Goal: Task Accomplishment & Management: Use online tool/utility

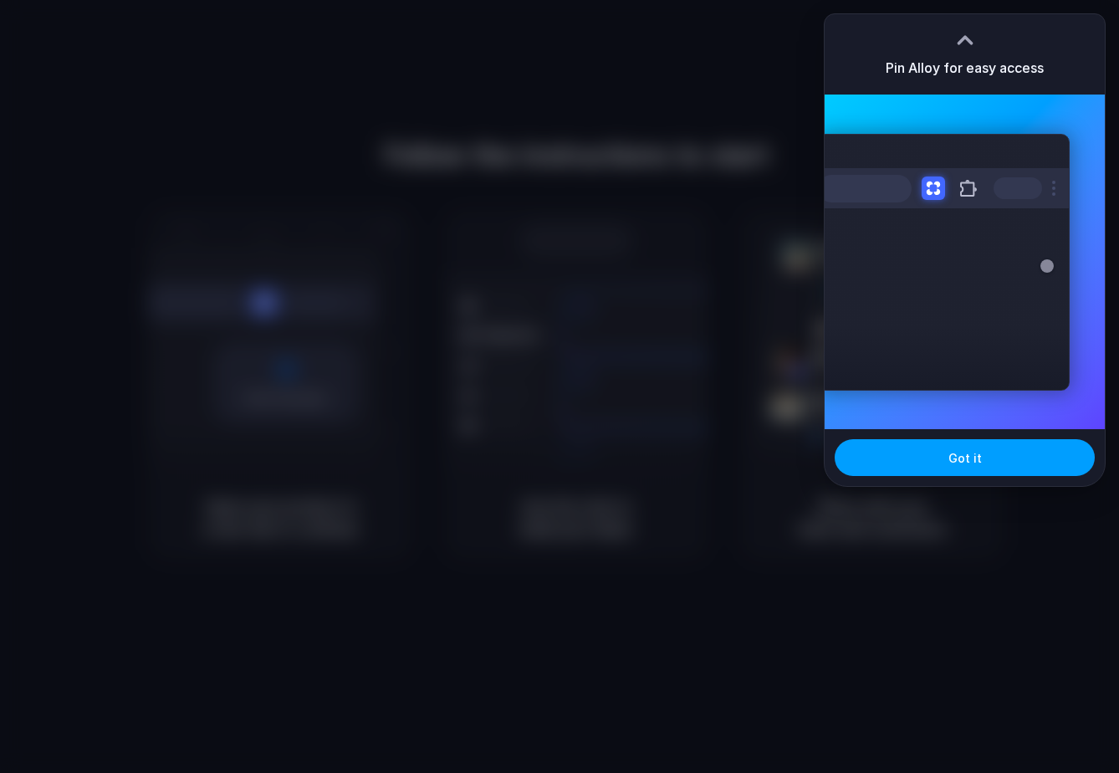
click at [976, 464] on span "Got it" at bounding box center [965, 458] width 33 height 18
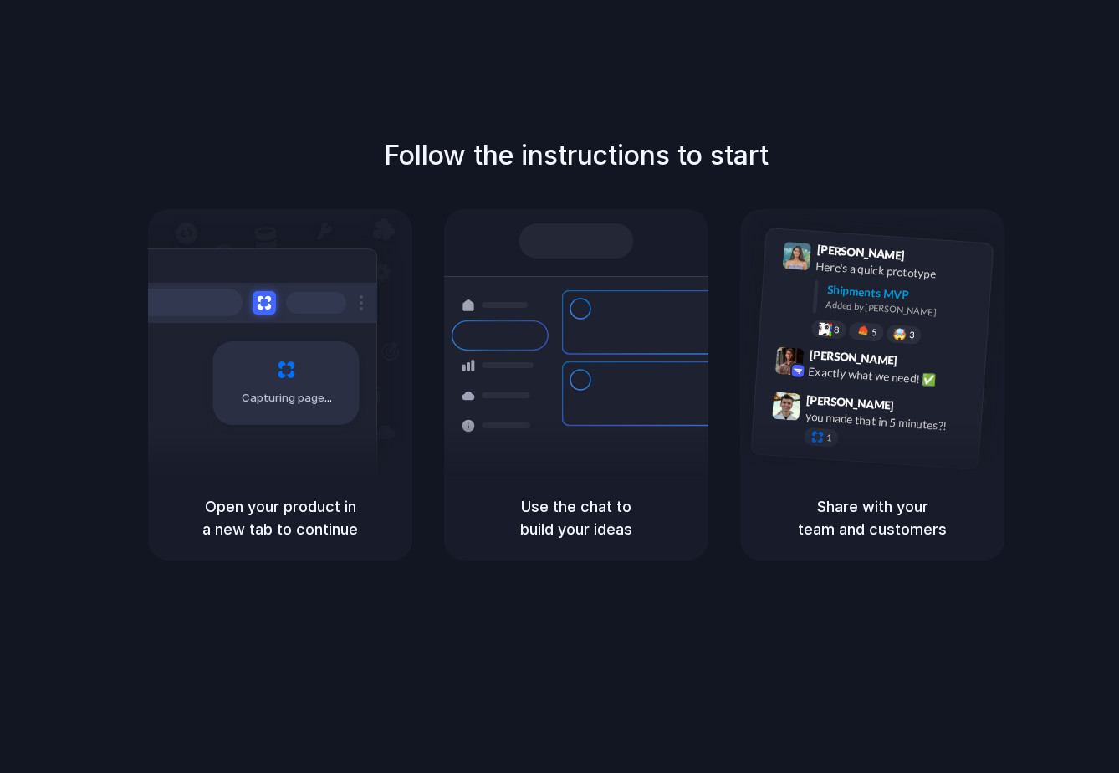
click at [560, 386] on div "Container from [GEOGRAPHIC_DATA] 40ft • ETA [DATE] • In transit Express deliver…" at bounding box center [637, 394] width 177 height 234
click at [296, 416] on div "Capturing page" at bounding box center [286, 383] width 146 height 84
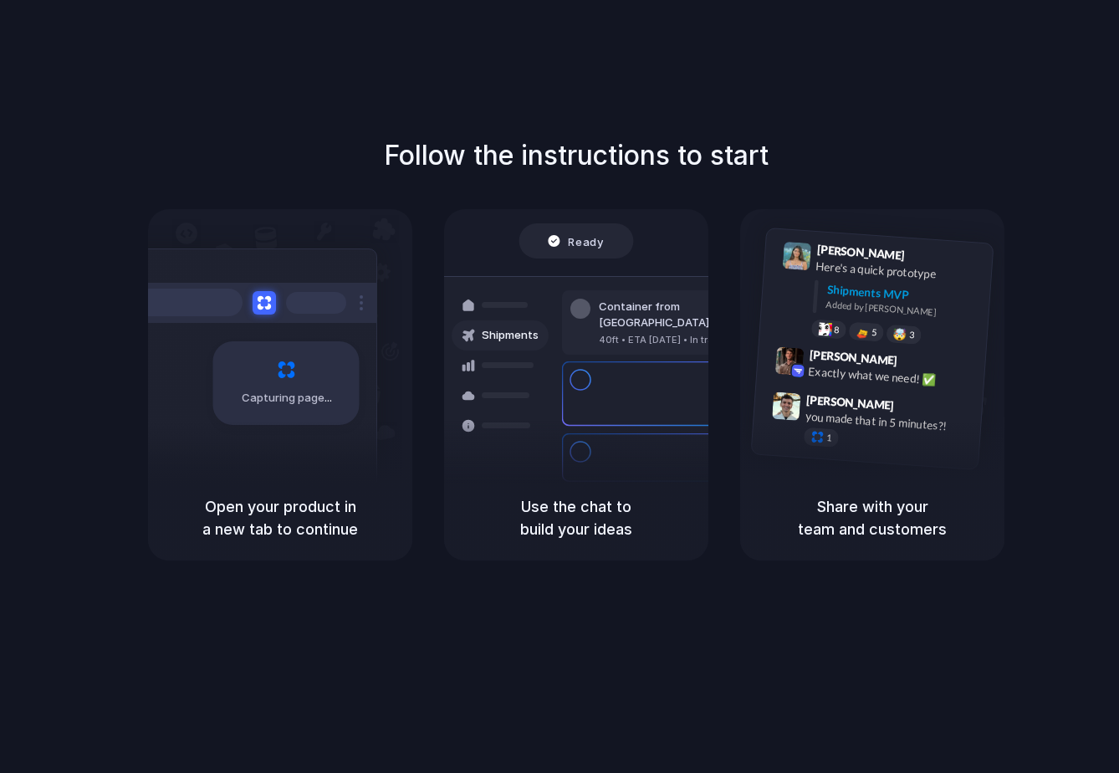
click at [596, 490] on div "Use the chat to build your ideas" at bounding box center [576, 517] width 264 height 85
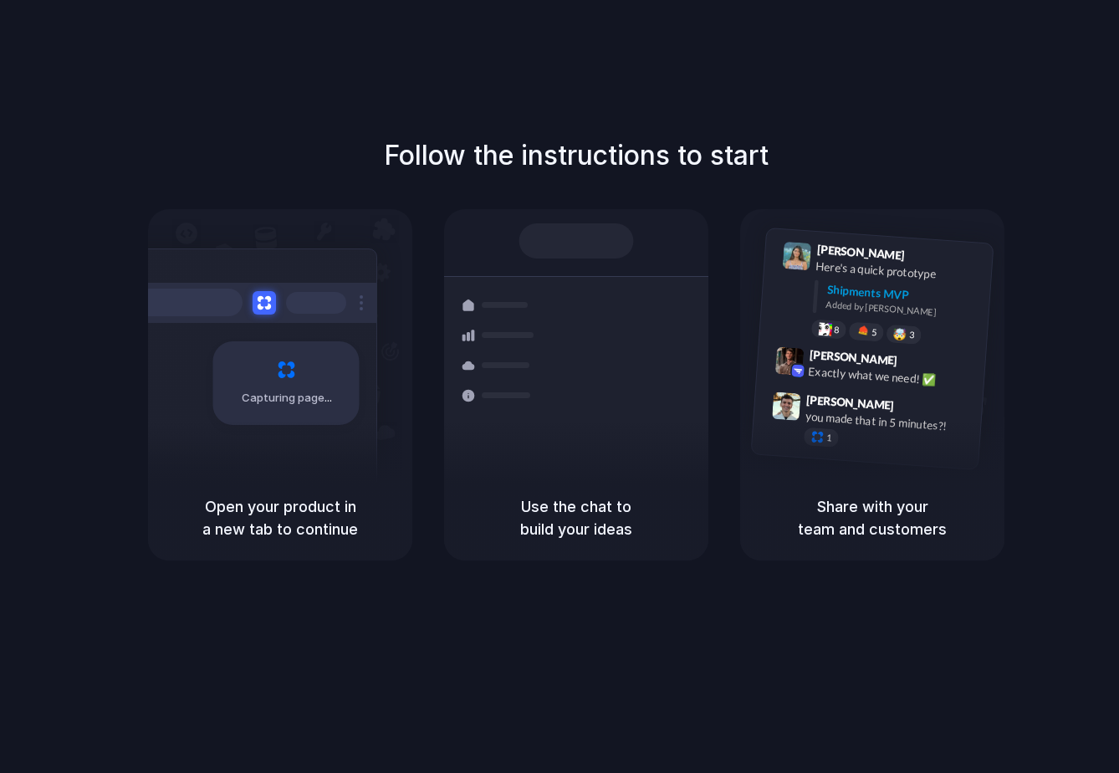
click at [209, 630] on div "Follow the instructions to start Capturing page Open your product in a new tab …" at bounding box center [576, 403] width 1153 height 806
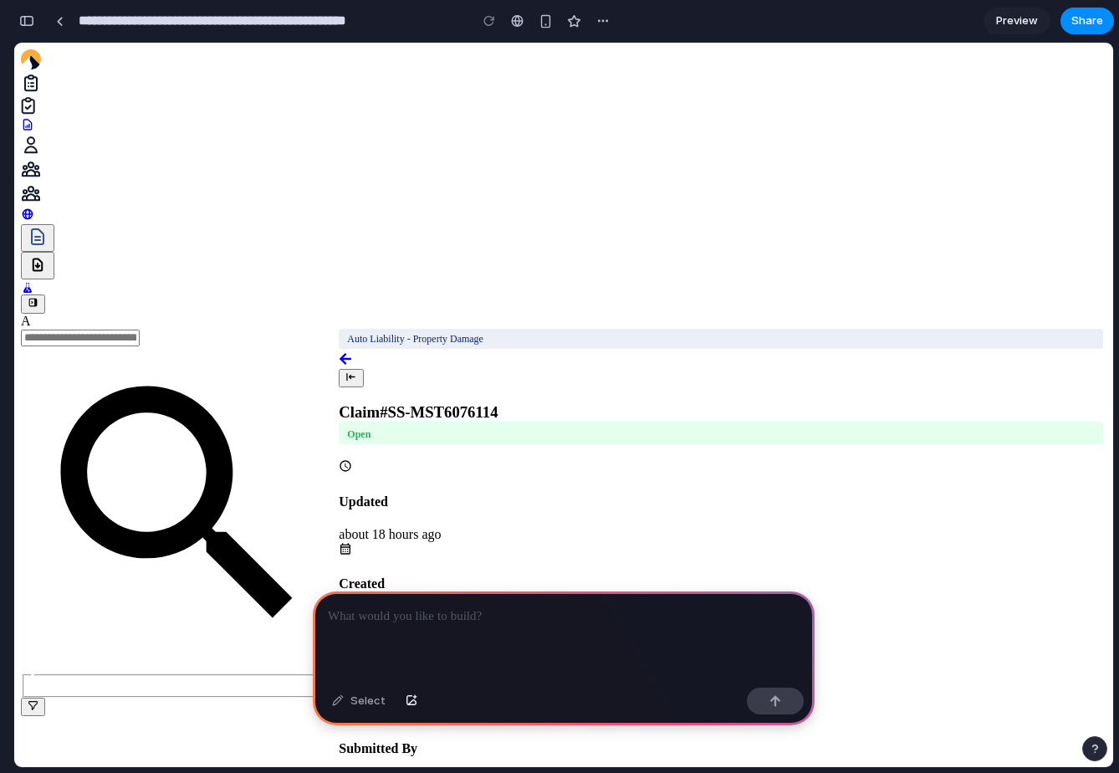
click at [514, 632] on div at bounding box center [564, 636] width 502 height 90
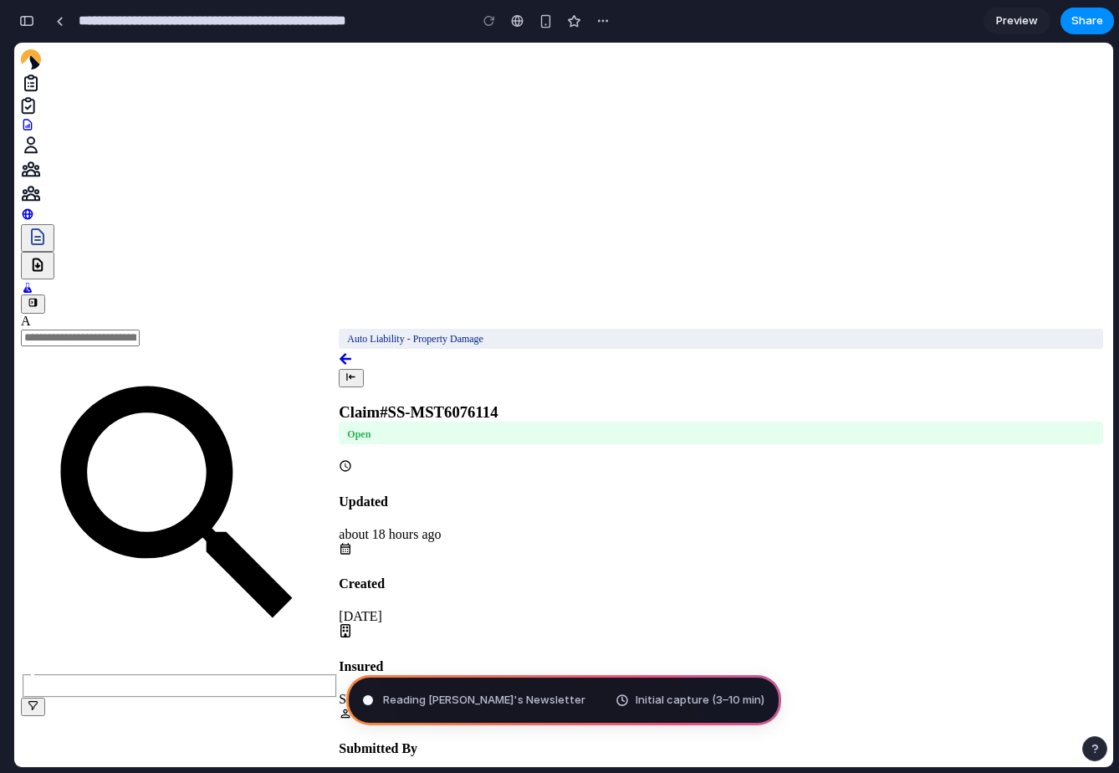
click at [368, 703] on div at bounding box center [367, 699] width 9 height 9
type input "**********"
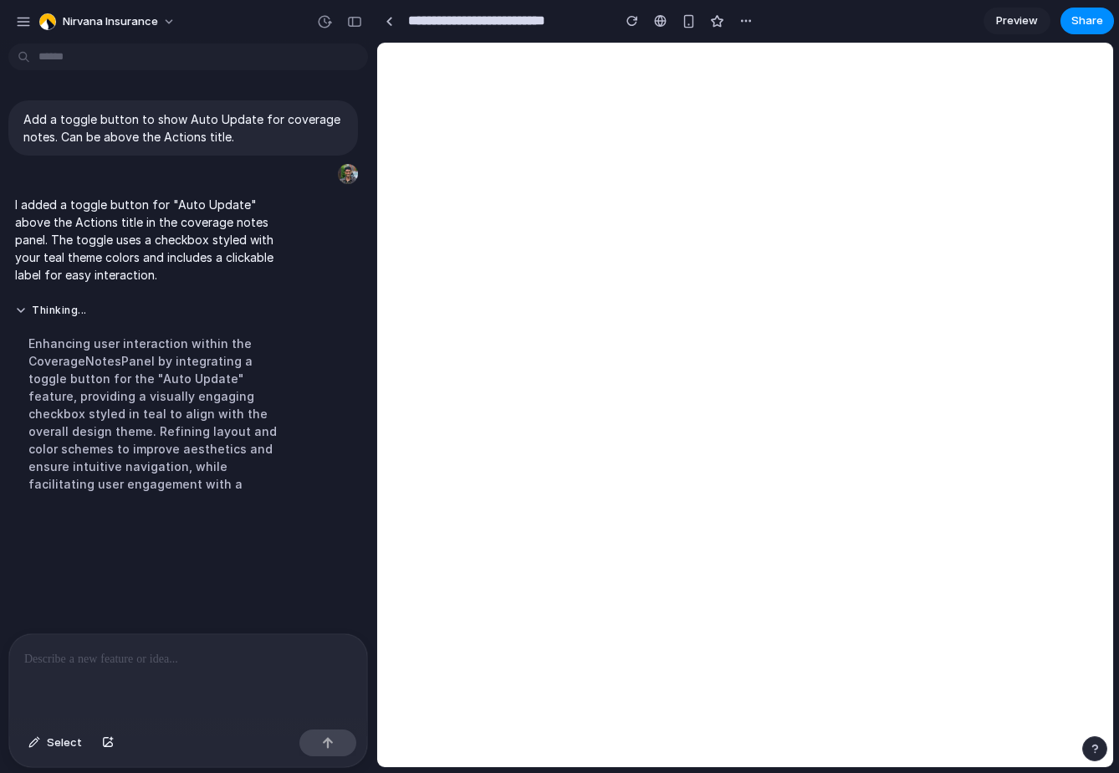
click at [105, 386] on div "Enhancing user interaction within the CoverageNotesPanel by integrating a toggl…" at bounding box center [154, 414] width 279 height 178
click at [124, 478] on div "Enhancing user interaction within the CoverageNotesPanel by integrating a toggl…" at bounding box center [154, 414] width 279 height 178
click at [173, 661] on p at bounding box center [188, 659] width 328 height 20
click at [42, 745] on button "Select" at bounding box center [55, 742] width 70 height 27
click at [1023, 468] on div at bounding box center [745, 405] width 735 height 724
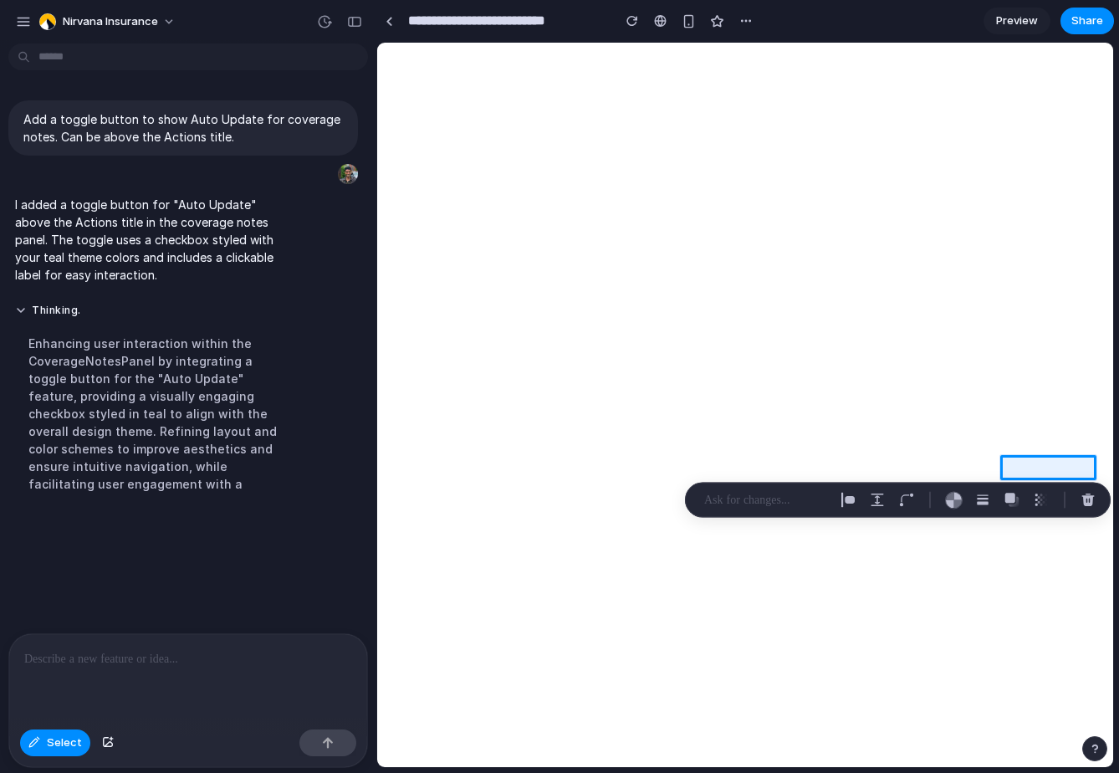
click at [722, 499] on p at bounding box center [766, 500] width 124 height 20
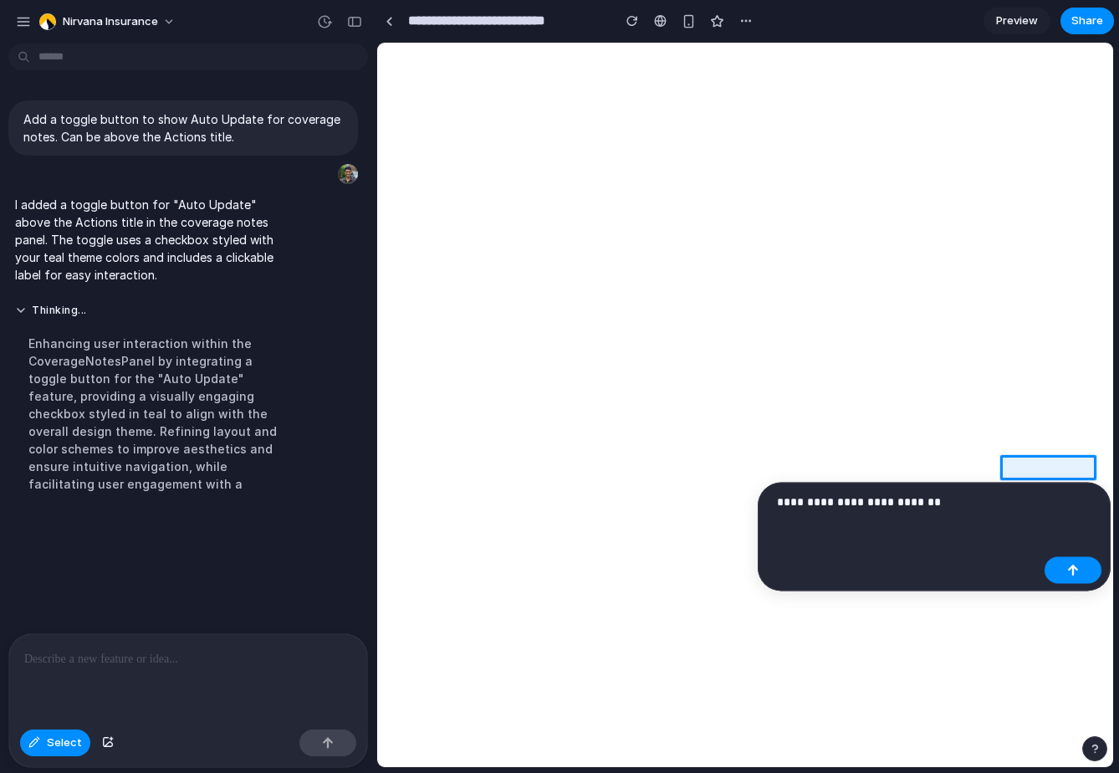
click at [836, 509] on p "**********" at bounding box center [907, 502] width 261 height 20
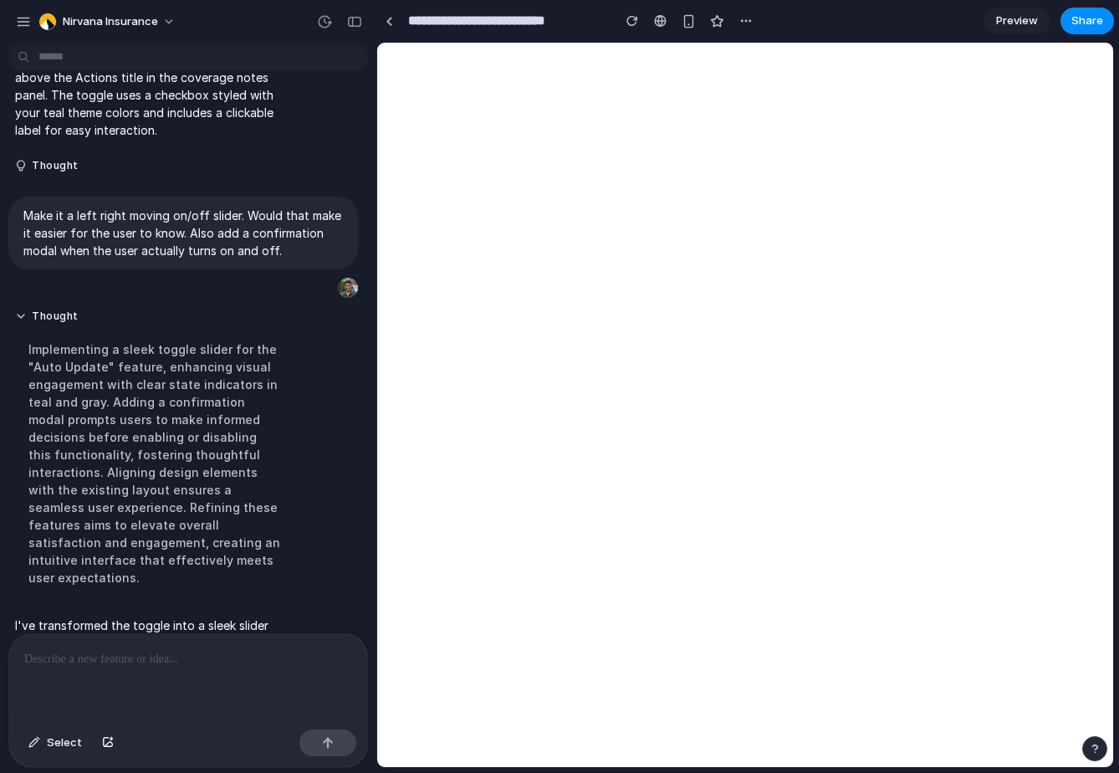
scroll to position [285, 0]
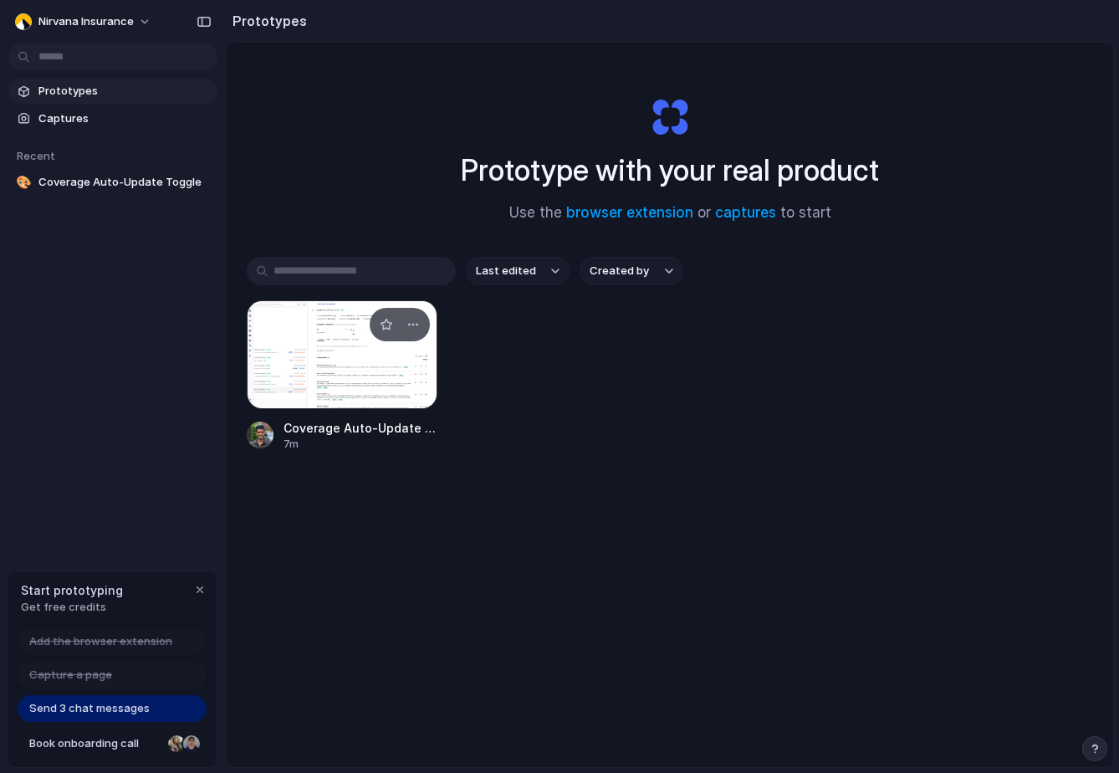
click at [332, 371] on div at bounding box center [342, 354] width 191 height 109
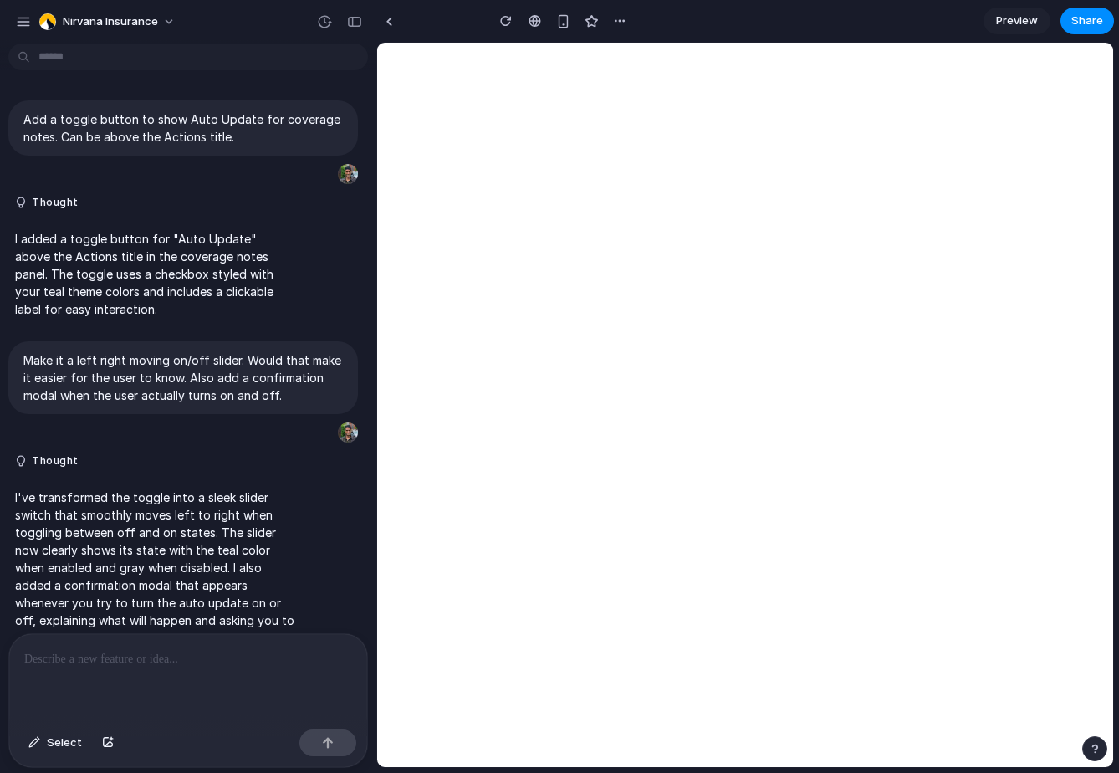
scroll to position [30, 0]
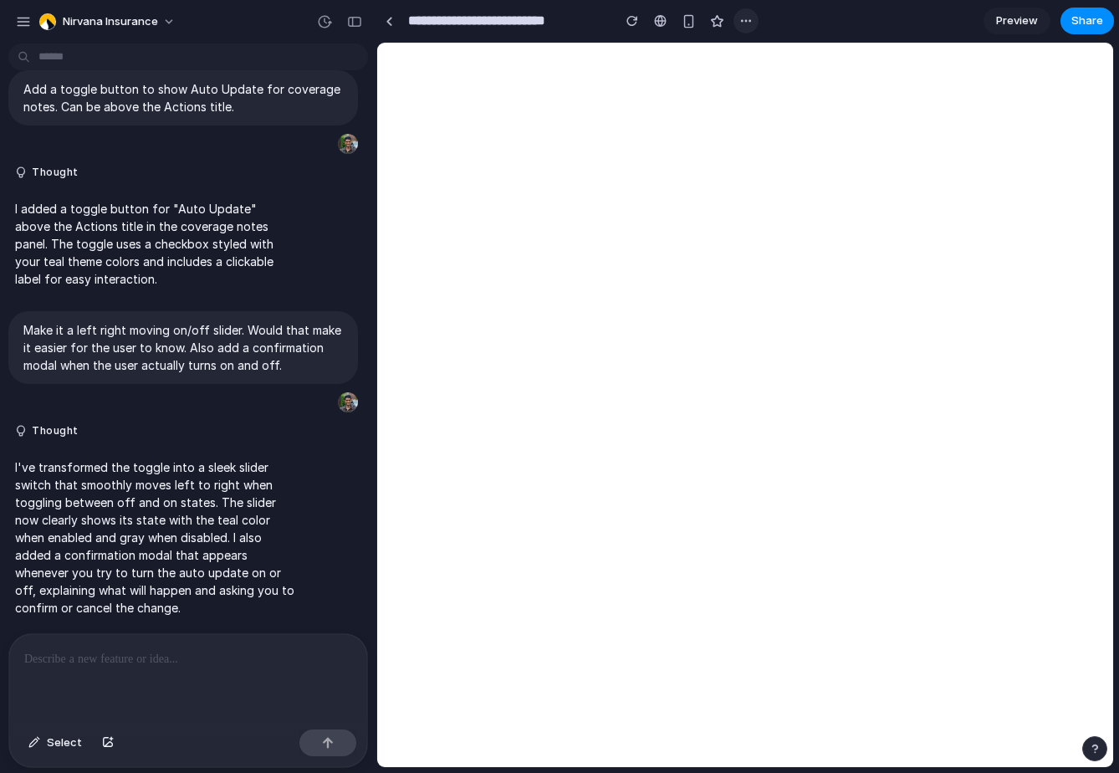
click at [745, 13] on button "button" at bounding box center [746, 20] width 25 height 25
click at [1039, 36] on div "Duplicate Delete" at bounding box center [559, 386] width 1119 height 773
click at [1029, 33] on div "Preview Share" at bounding box center [1049, 21] width 130 height 27
click at [997, 23] on span "Preview" at bounding box center [1017, 21] width 42 height 17
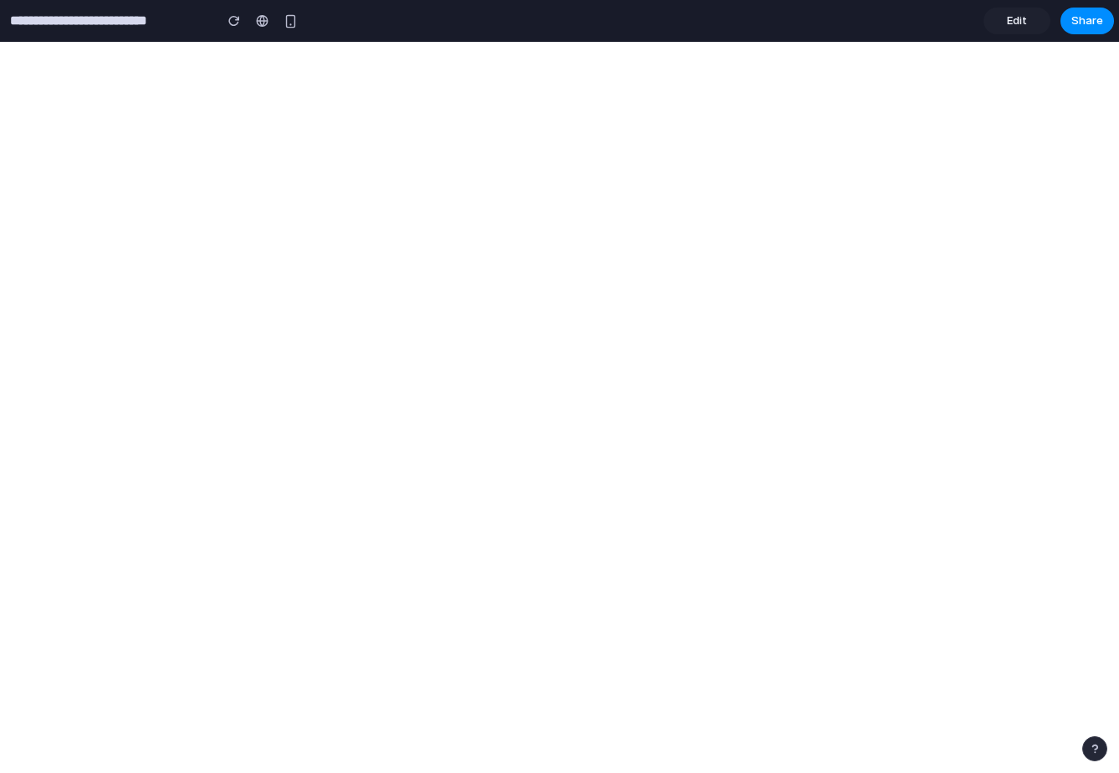
click at [1014, 14] on span "Edit" at bounding box center [1017, 21] width 20 height 17
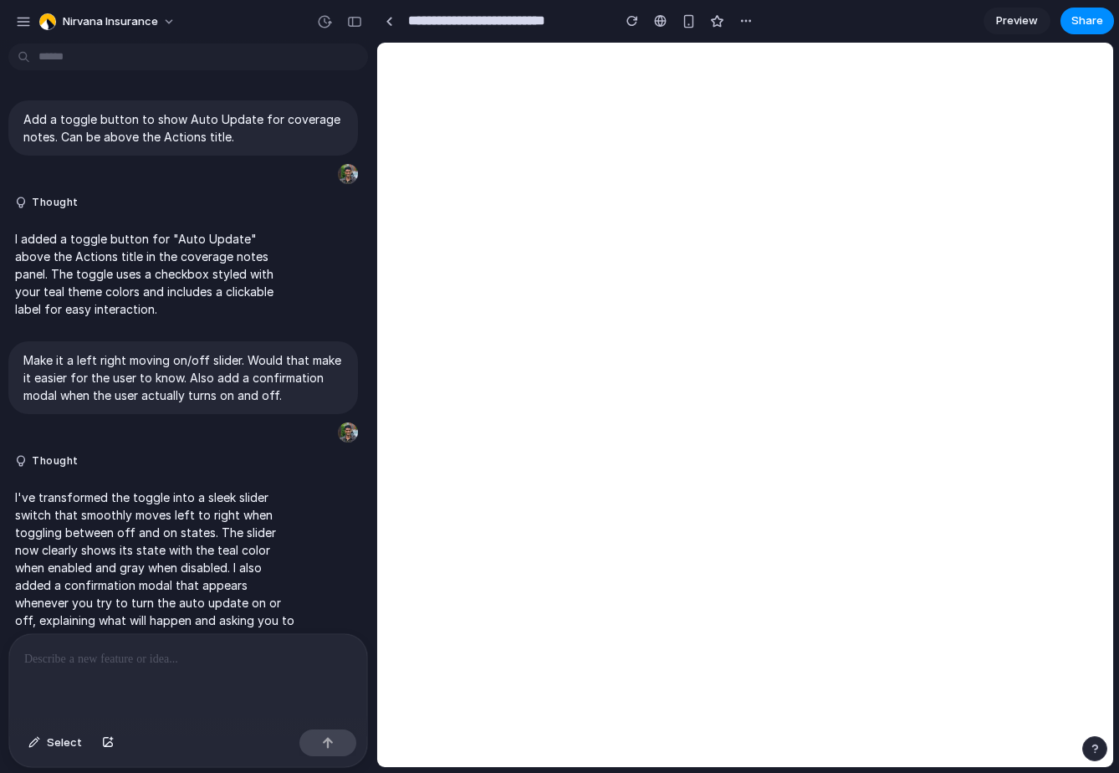
scroll to position [30, 0]
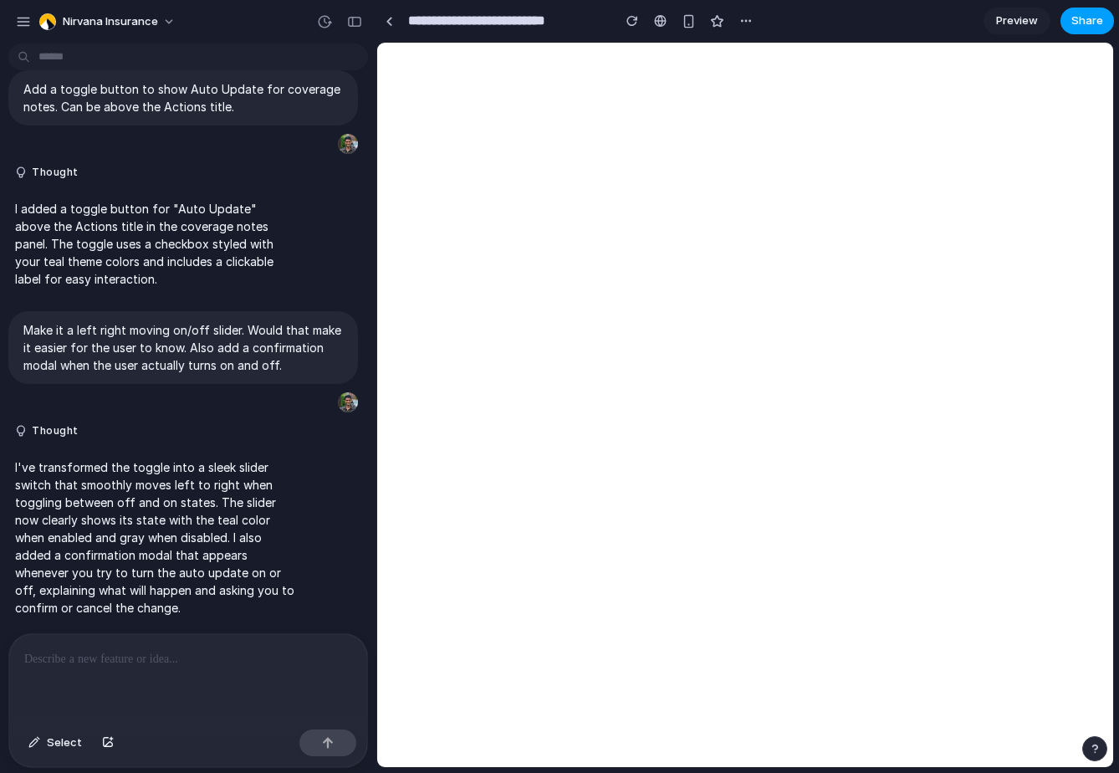
click at [1087, 25] on span "Share" at bounding box center [1088, 21] width 32 height 17
click at [817, 347] on div "Share ' Coverage Auto-Update Toggle ' Invite Akhilesh Koppineni Creator Anyone …" at bounding box center [559, 386] width 1119 height 773
click at [25, 16] on div "button" at bounding box center [23, 21] width 15 height 15
